Goal: Task Accomplishment & Management: Use online tool/utility

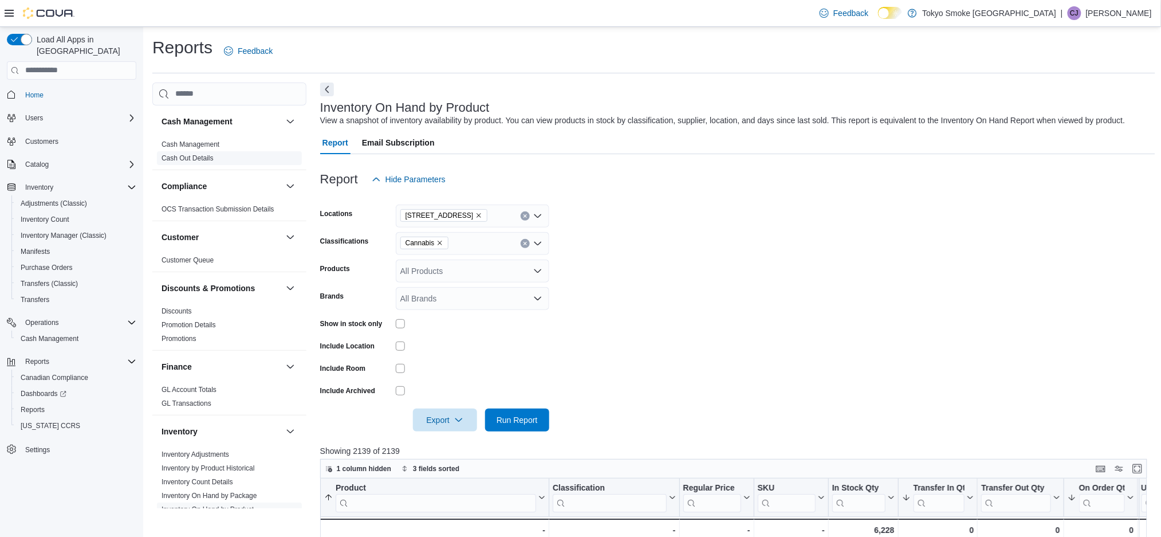
click at [214, 151] on span "Cash Out Details" at bounding box center [229, 158] width 145 height 14
click at [186, 144] on link "Cash Management" at bounding box center [191, 144] width 58 height 8
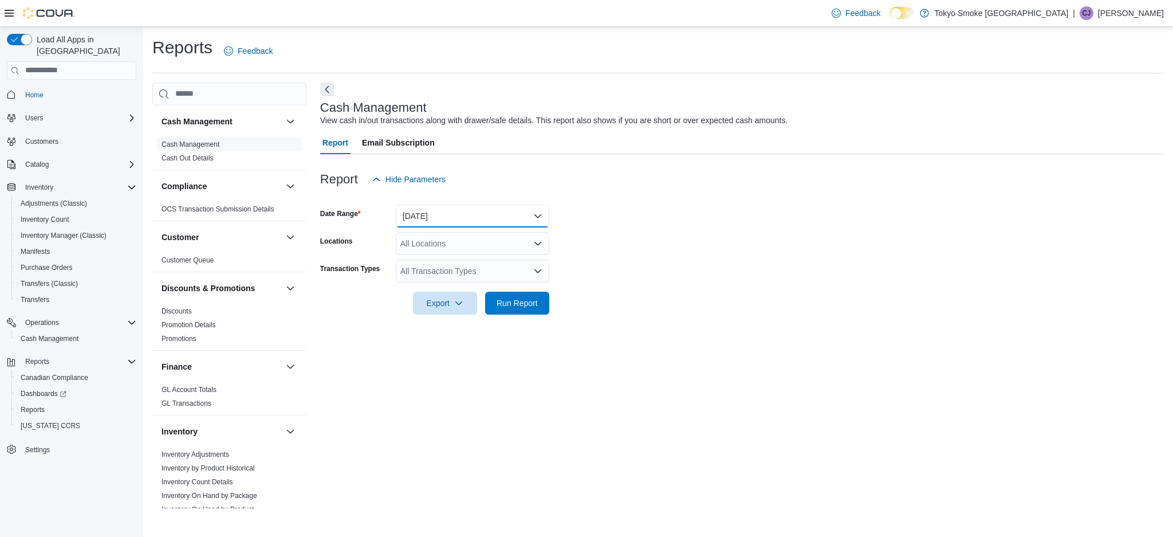
click at [454, 210] on button "[DATE]" at bounding box center [473, 216] width 154 height 23
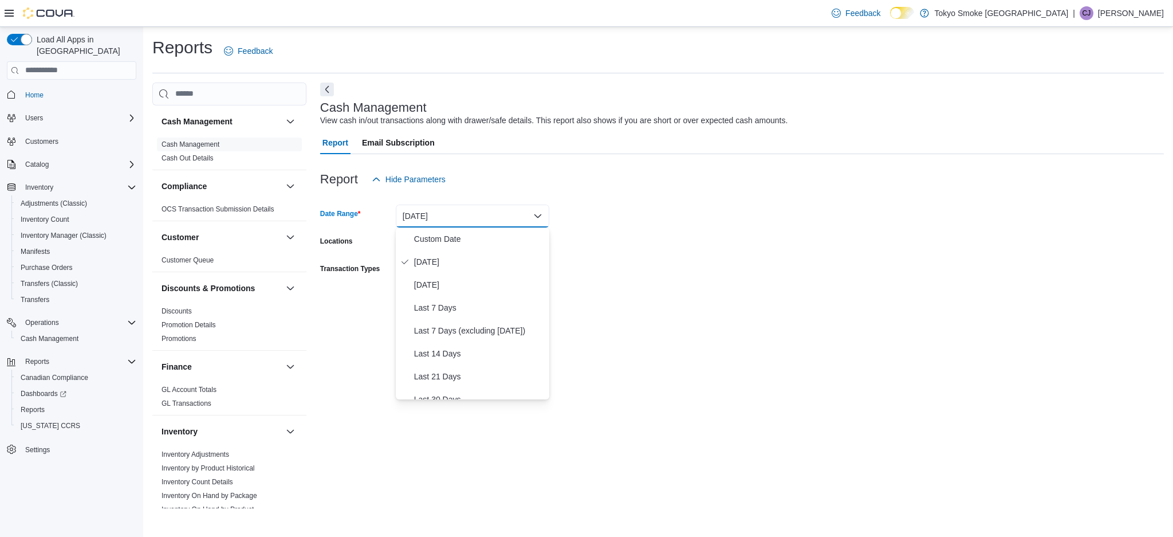
click at [644, 207] on form "Date Range [DATE] Locations All Locations Transaction Types All Transaction Typ…" at bounding box center [742, 253] width 844 height 124
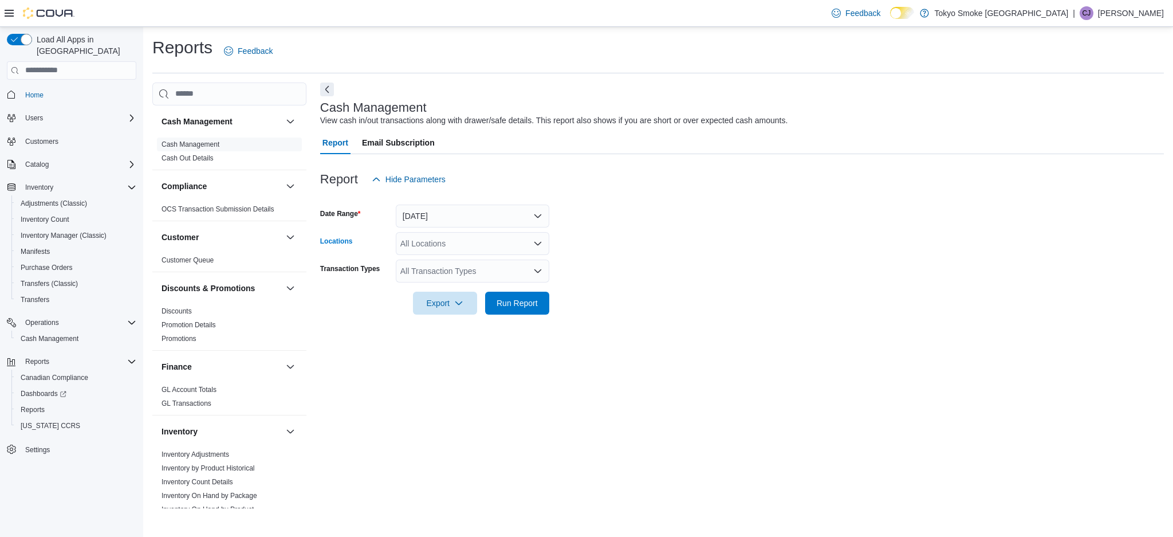
click at [486, 233] on div "All Locations" at bounding box center [473, 243] width 154 height 23
type input "***"
click at [446, 257] on span "[STREET_ADDRESS]" at bounding box center [465, 262] width 79 height 11
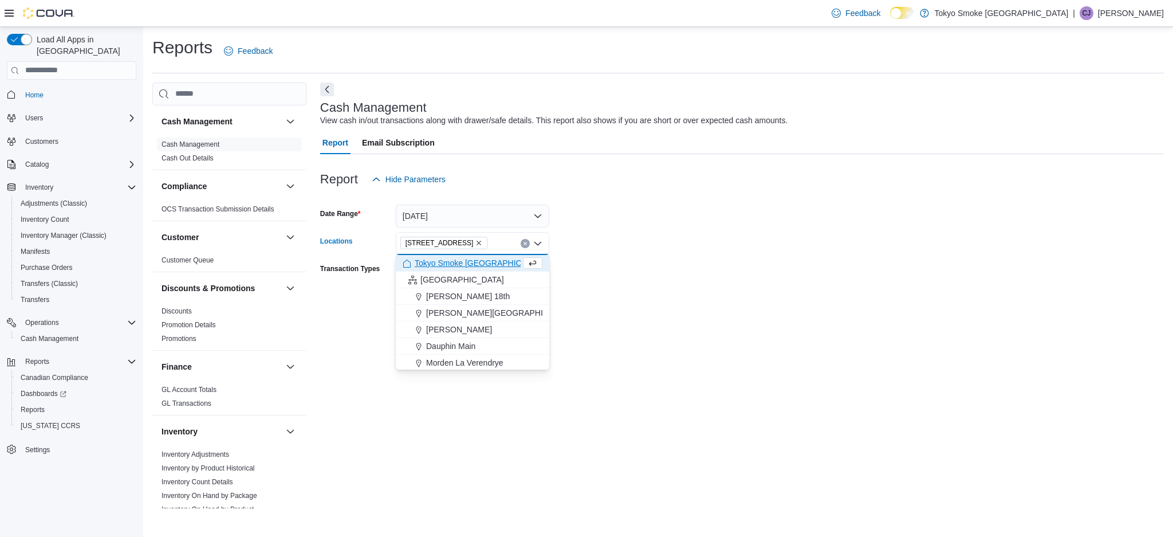
click at [713, 280] on form "Date Range [DATE] Locations [STREET_ADDRESS] Selected. [STREET_ADDRESS] Press B…" at bounding box center [742, 253] width 844 height 124
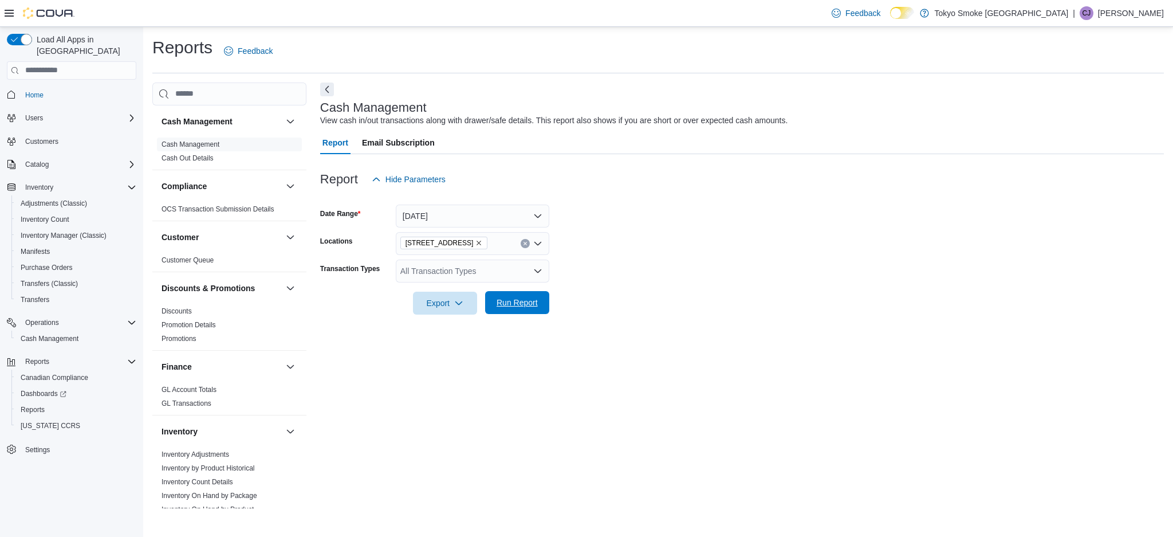
click at [535, 306] on span "Run Report" at bounding box center [517, 302] width 41 height 11
